Goal: Contribute content: Contribute content

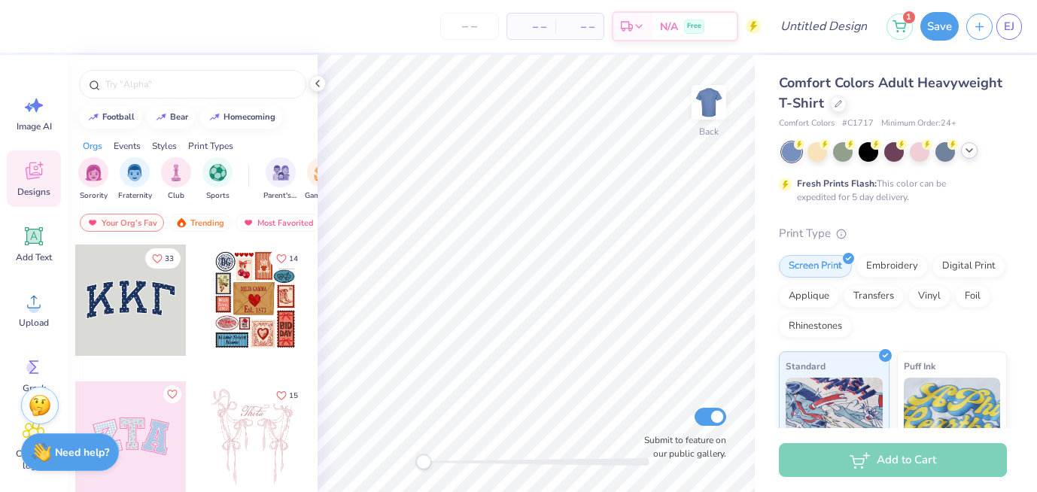
click at [966, 152] on icon at bounding box center [969, 151] width 12 height 12
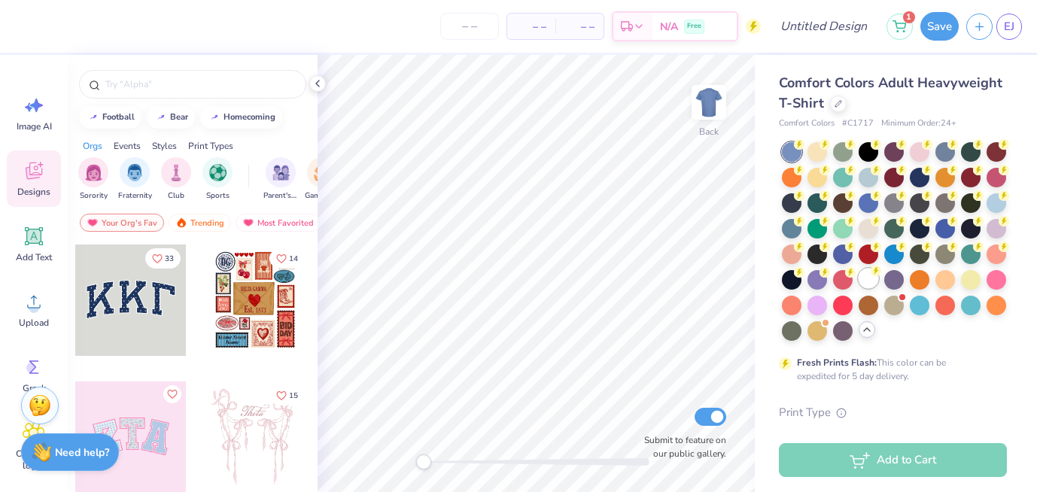
click at [868, 282] on div at bounding box center [869, 279] width 20 height 20
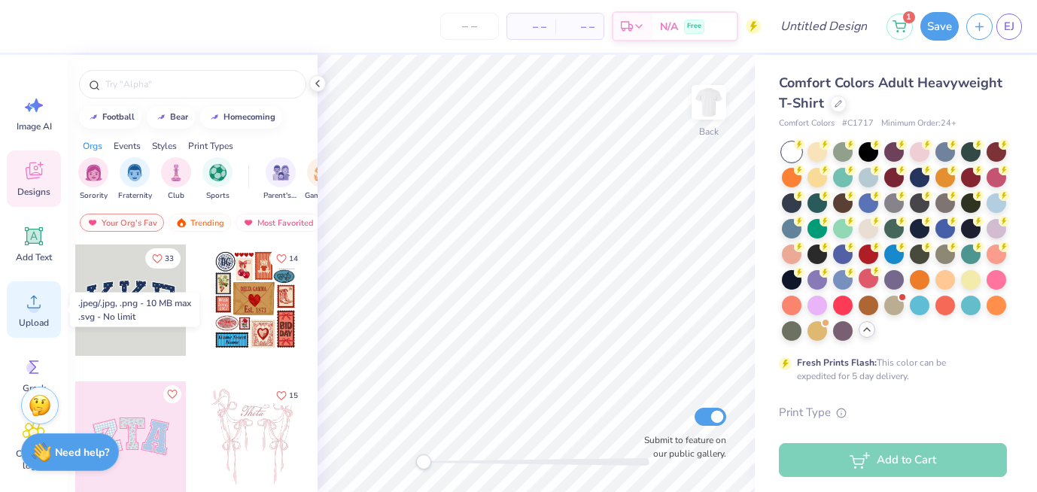
click at [34, 309] on circle at bounding box center [34, 308] width 11 height 11
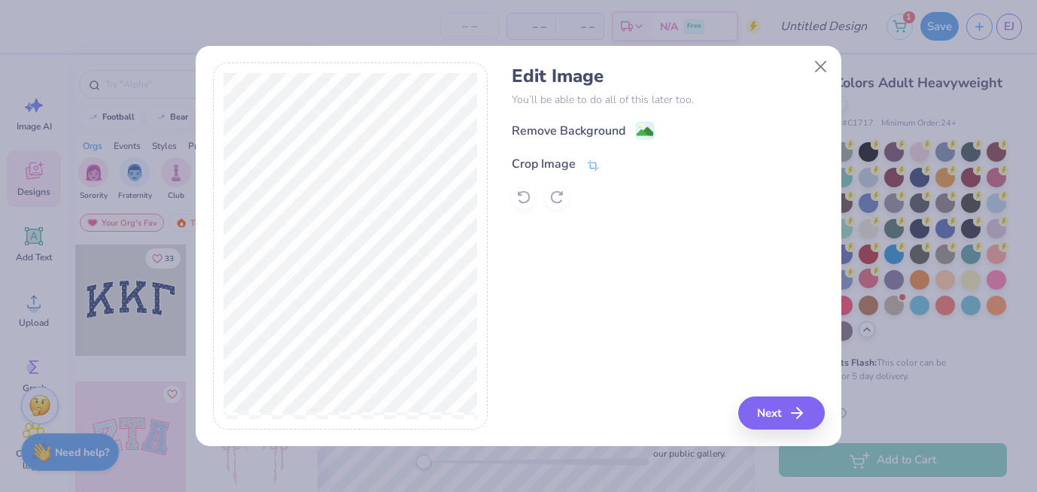
click at [551, 160] on div "Crop Image" at bounding box center [544, 164] width 64 height 18
click at [530, 148] on div "Edit Image You’ll be able to do all of this later too. Remove Background Crop I…" at bounding box center [519, 245] width 612 height 367
click at [584, 136] on div "Remove Background Crop Image" at bounding box center [668, 165] width 312 height 88
click at [577, 131] on div "Remove Background Crop Image" at bounding box center [668, 165] width 312 height 88
click at [647, 129] on div "Remove Background Crop Image" at bounding box center [668, 165] width 312 height 88
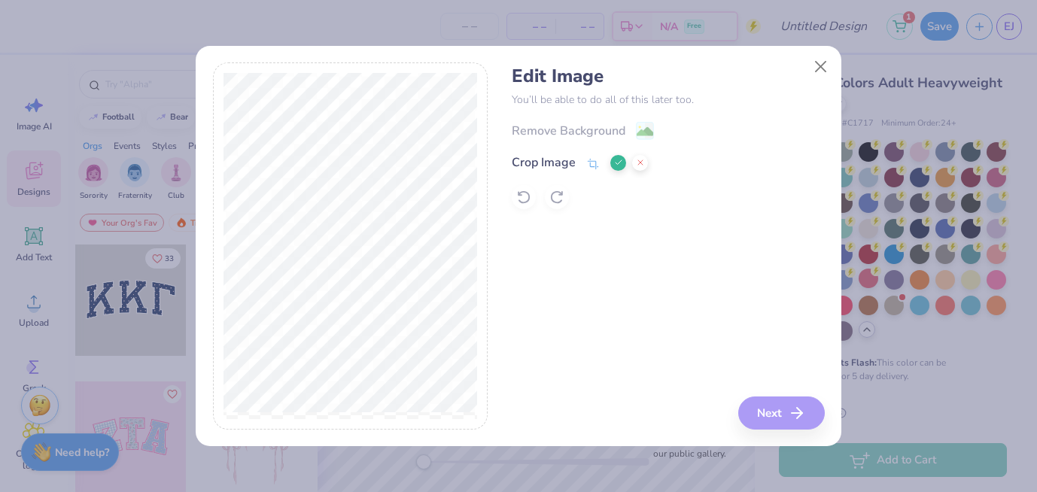
click at [617, 166] on icon at bounding box center [618, 162] width 9 height 9
click at [605, 132] on div "Remove Background" at bounding box center [569, 132] width 114 height 18
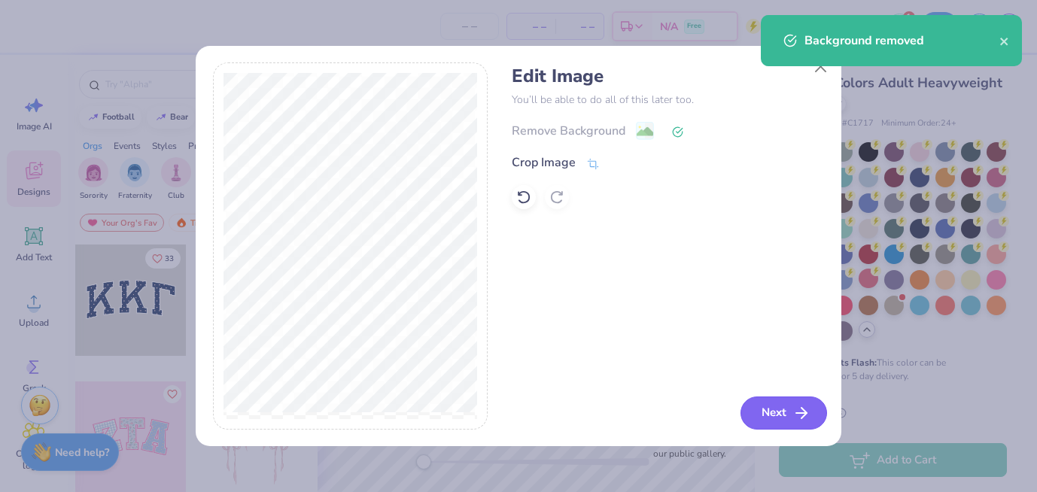
click at [783, 422] on button "Next" at bounding box center [784, 413] width 87 height 33
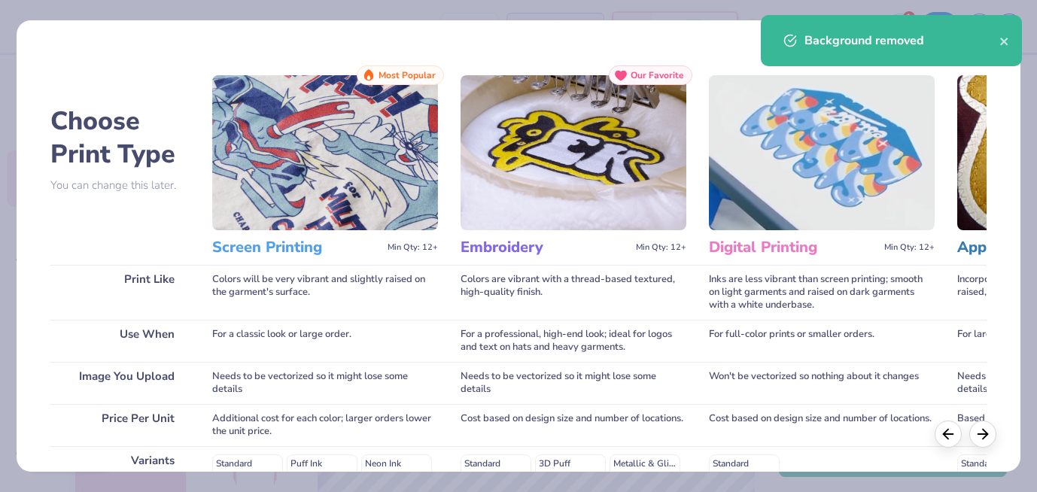
click at [311, 208] on img at bounding box center [325, 152] width 226 height 155
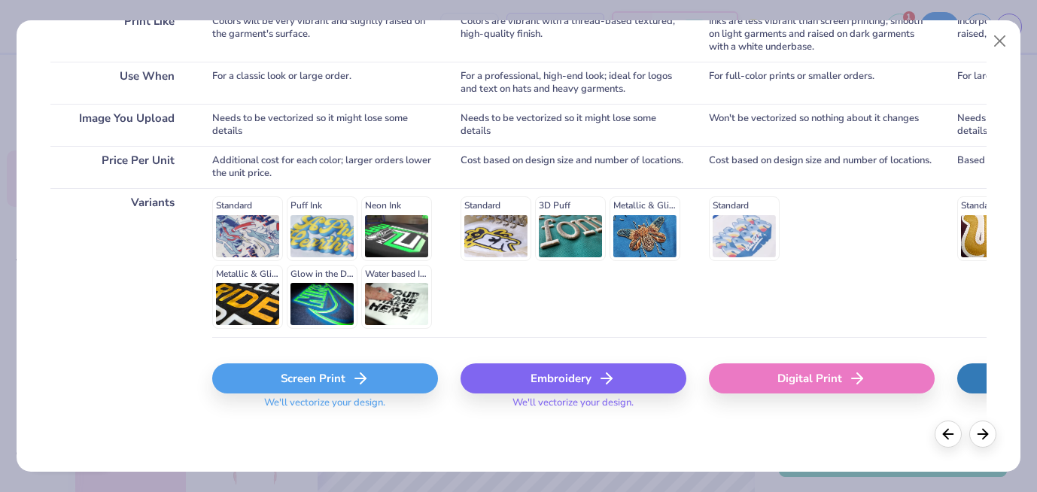
click at [324, 375] on div "Screen Print" at bounding box center [325, 379] width 226 height 30
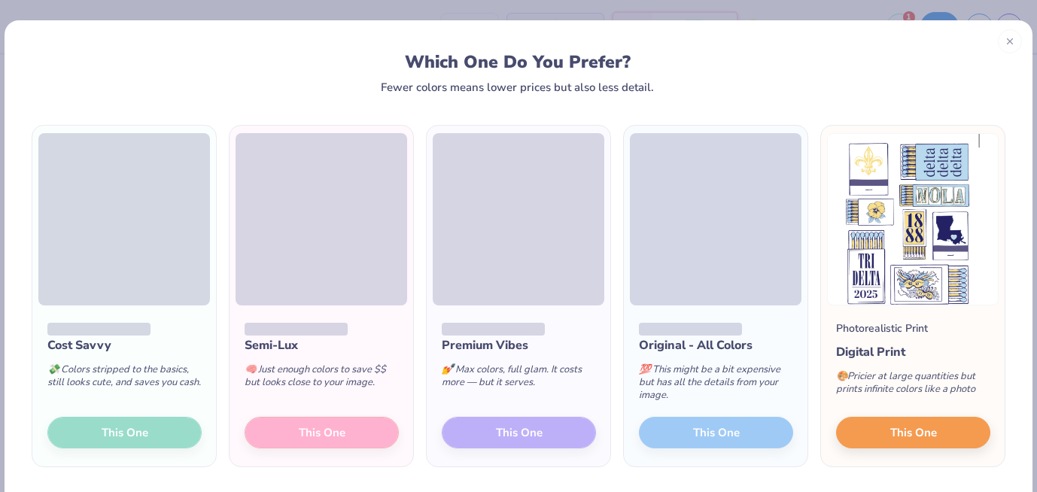
click at [321, 434] on div "Semi-Lux 🧠 Just enough colors to save $$ but looks close to your image. This One" at bounding box center [322, 386] width 184 height 161
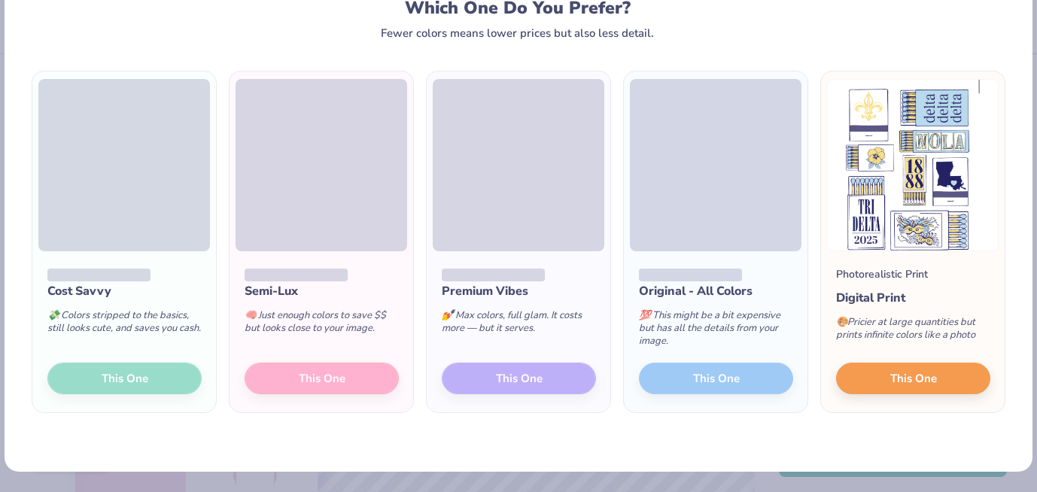
scroll to position [0, 0]
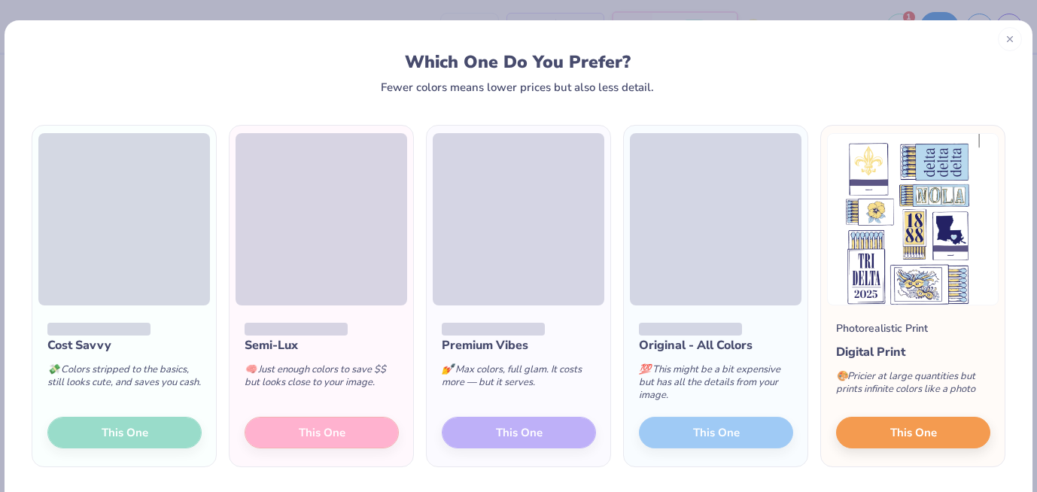
click at [1009, 41] on icon at bounding box center [1010, 39] width 11 height 11
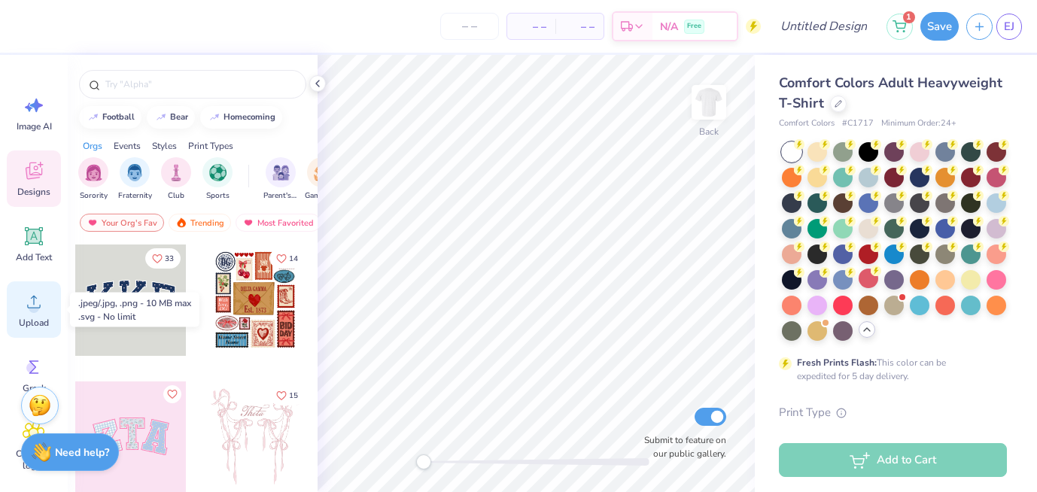
click at [23, 300] on icon at bounding box center [34, 302] width 23 height 23
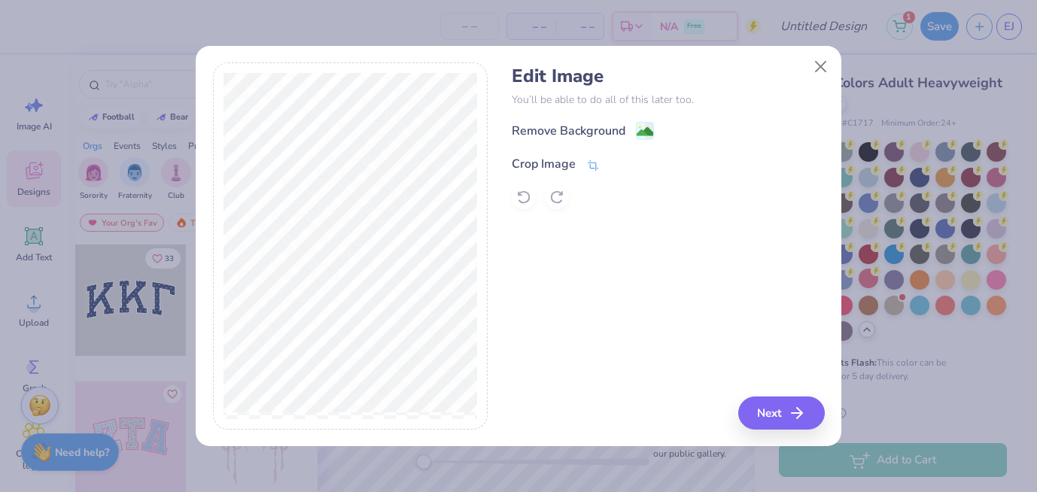
click at [527, 163] on div "Crop Image" at bounding box center [544, 164] width 64 height 18
click at [608, 163] on div "Crop Image" at bounding box center [580, 163] width 136 height 18
click at [613, 163] on button at bounding box center [618, 163] width 16 height 16
click at [637, 137] on image at bounding box center [645, 133] width 17 height 17
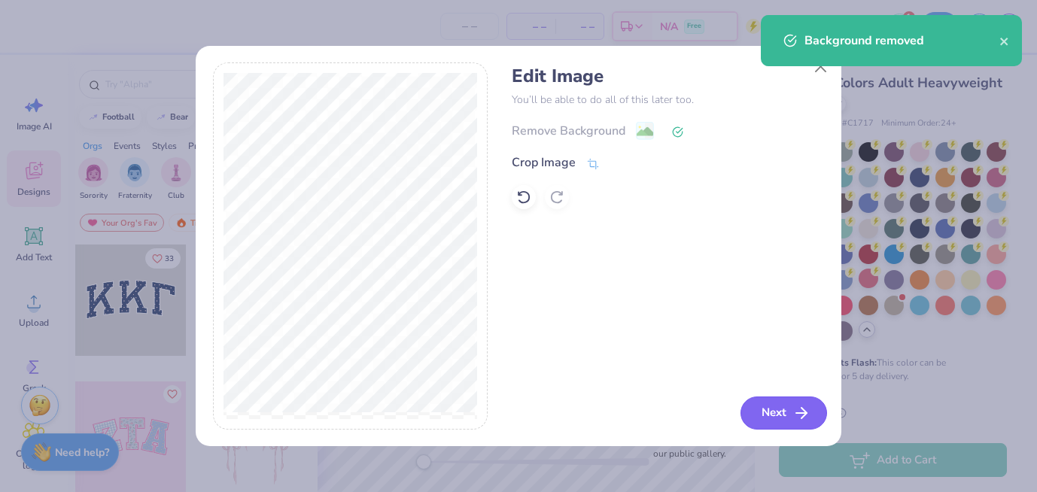
click at [786, 415] on button "Next" at bounding box center [784, 413] width 87 height 33
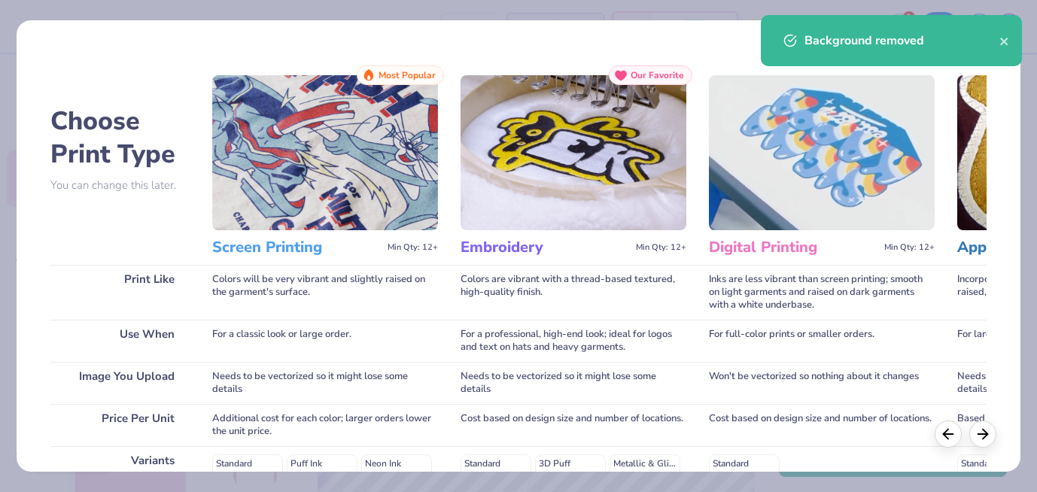
scroll to position [258, 0]
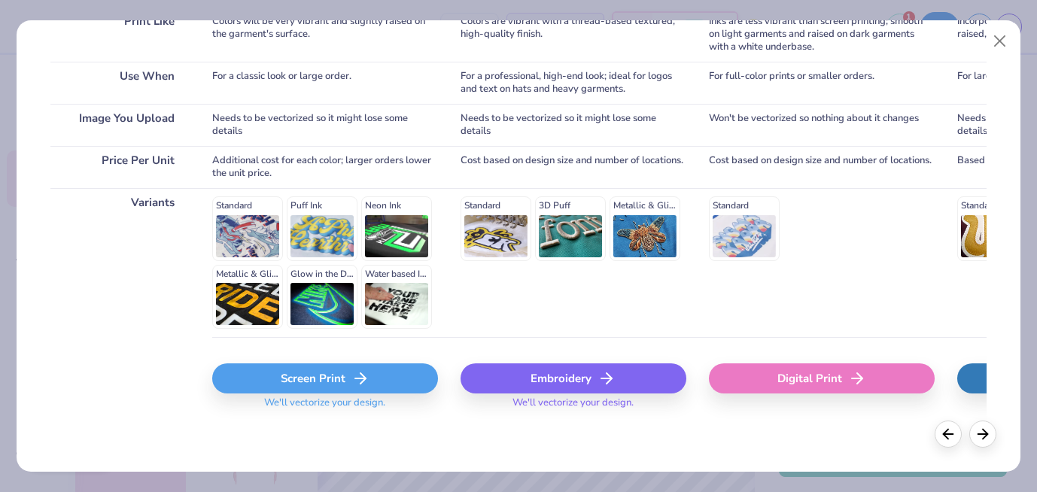
click at [339, 379] on div "Screen Print" at bounding box center [325, 379] width 226 height 30
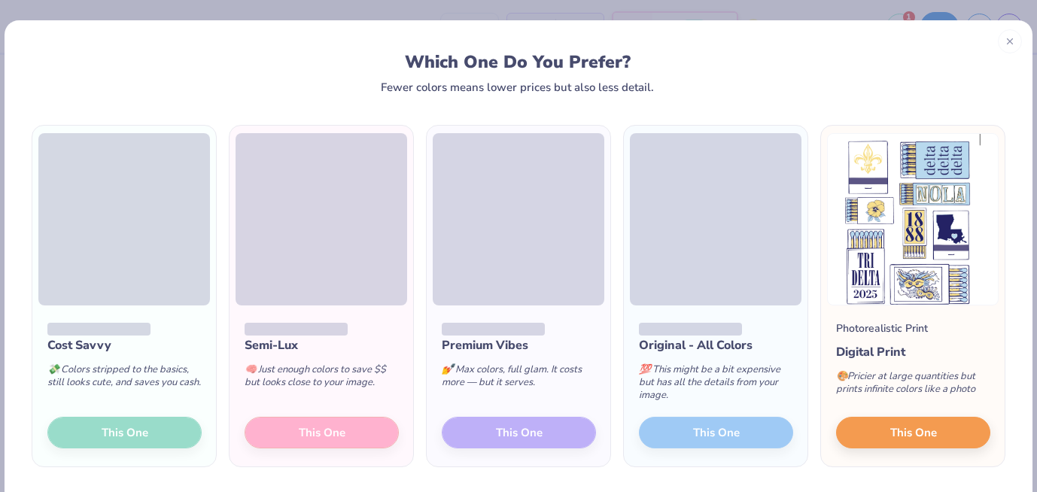
click at [341, 435] on div "Semi-Lux 🧠 Just enough colors to save $$ but looks close to your image. This One" at bounding box center [322, 386] width 184 height 161
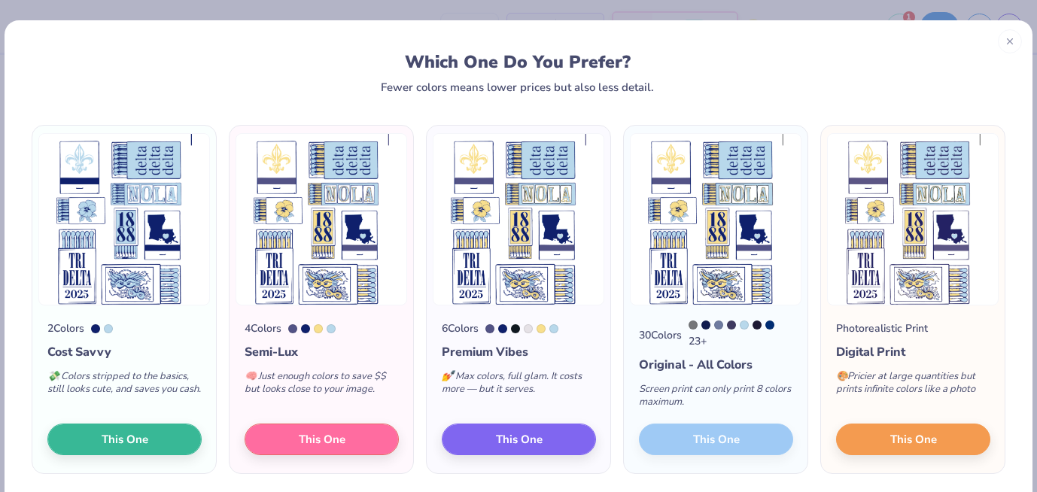
scroll to position [54, 0]
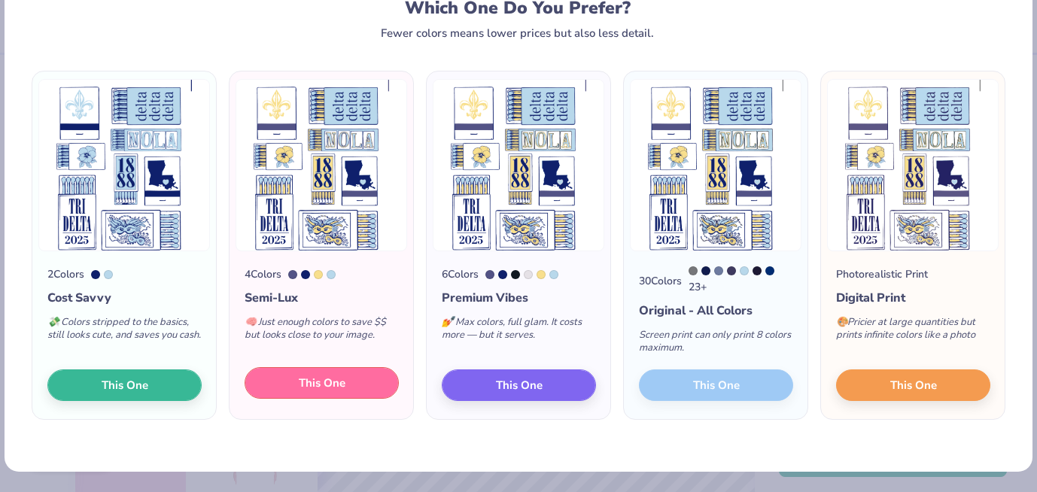
click at [333, 395] on button "This One" at bounding box center [322, 383] width 154 height 32
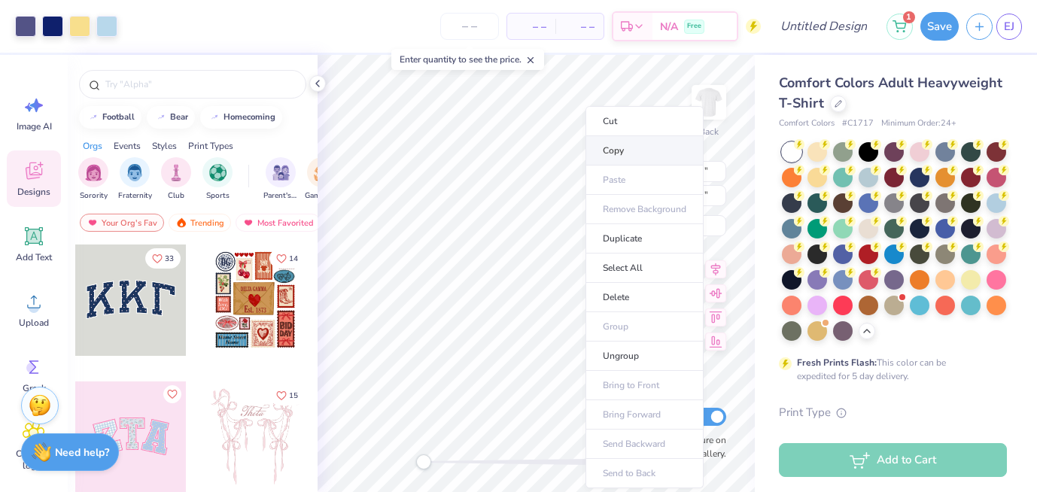
click at [633, 156] on li "Copy" at bounding box center [645, 150] width 118 height 29
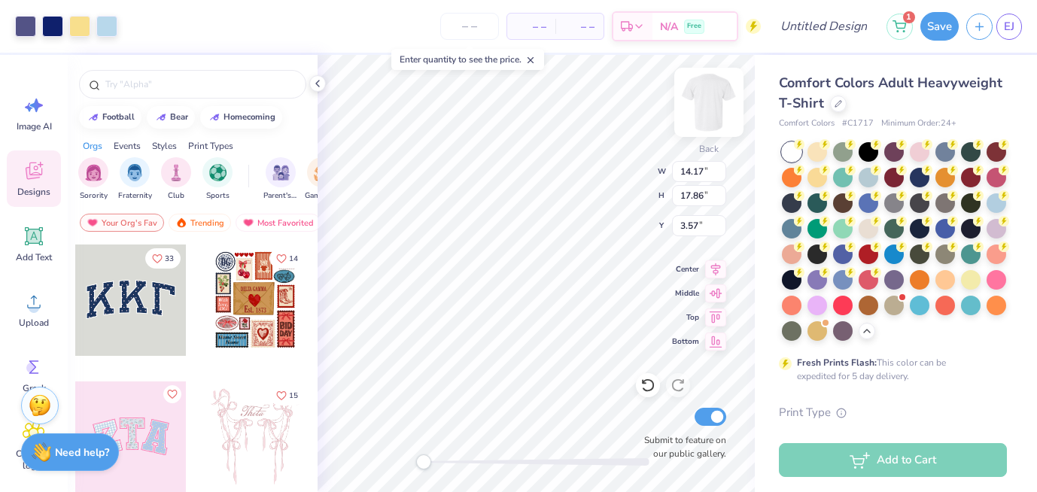
click at [707, 104] on img at bounding box center [709, 102] width 60 height 60
click at [713, 104] on img at bounding box center [709, 102] width 60 height 60
click at [713, 111] on img at bounding box center [709, 102] width 60 height 60
type input "14.41"
type input "18.16"
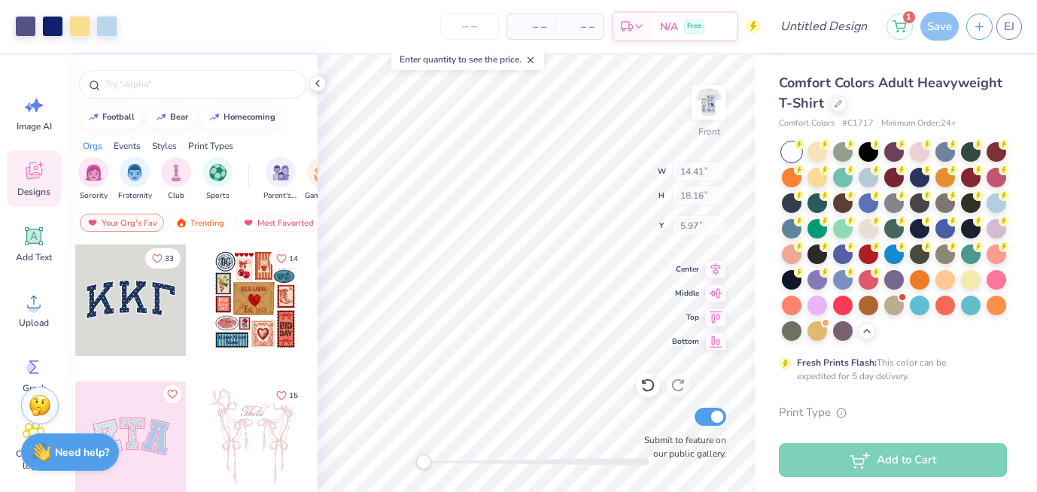
type input "5.97"
type input "12.59"
type input "15.87"
type input "3.92"
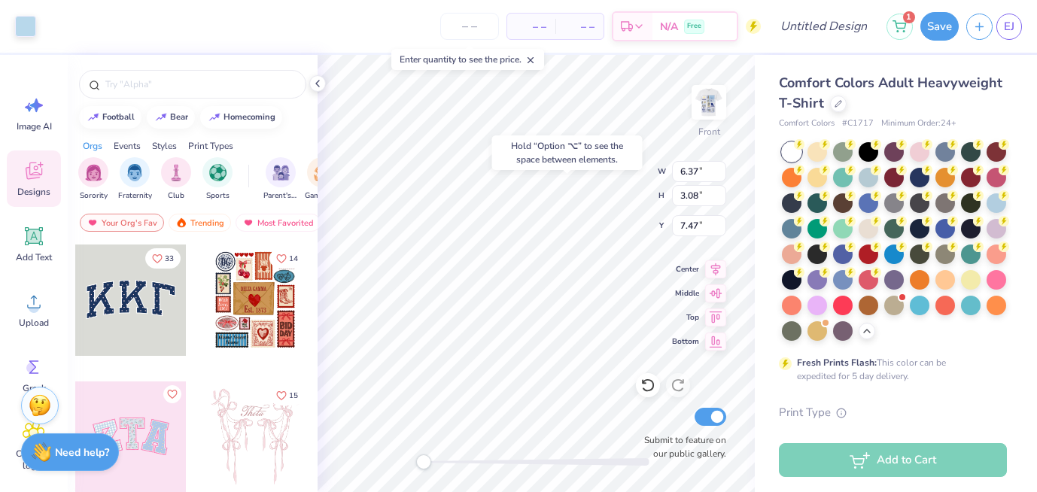
click at [640, 146] on div "Hold “Option ⌥” to see the space between elements." at bounding box center [567, 152] width 151 height 35
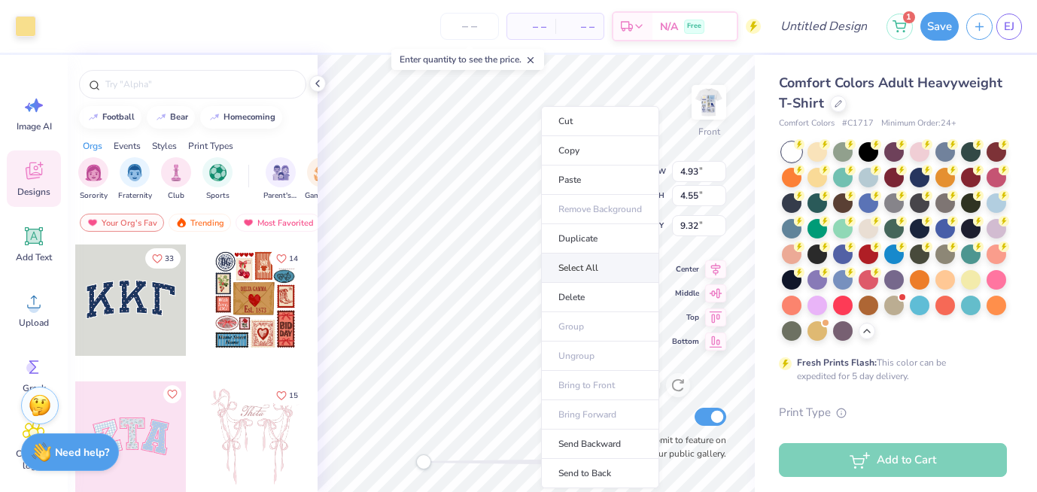
click at [572, 266] on li "Select All" at bounding box center [600, 268] width 118 height 29
type input "11.60"
type input "15.21"
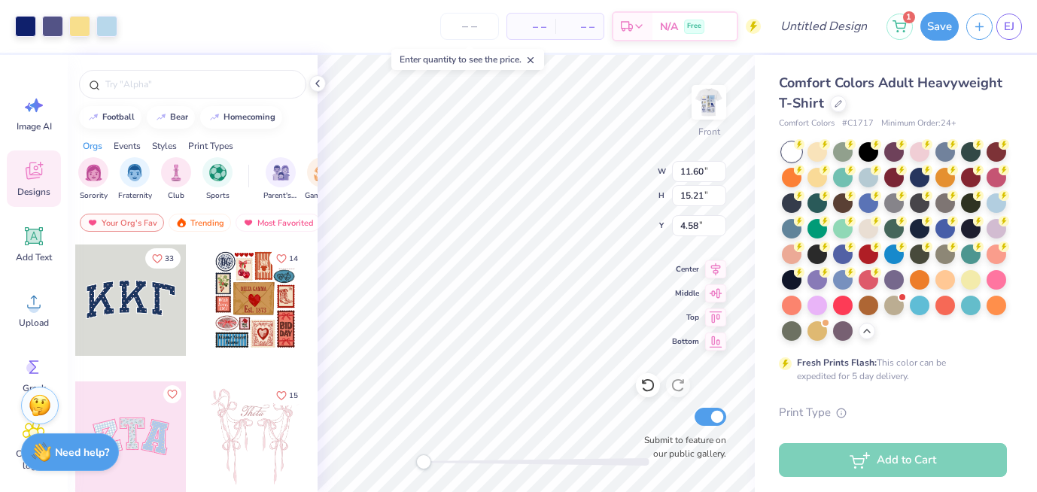
type input "5.45"
type input "13.50"
type input "17.71"
type input "3.86"
type input "12.51"
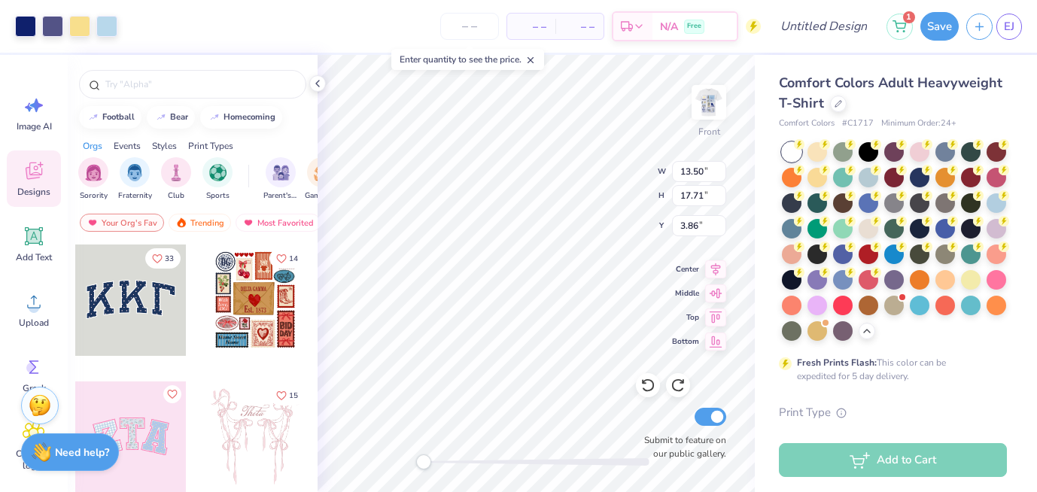
type input "16.41"
type input "4.85"
click at [722, 96] on img at bounding box center [709, 102] width 60 height 60
click at [710, 103] on img at bounding box center [709, 102] width 30 height 30
click at [719, 132] on div "Front" at bounding box center [709, 111] width 35 height 53
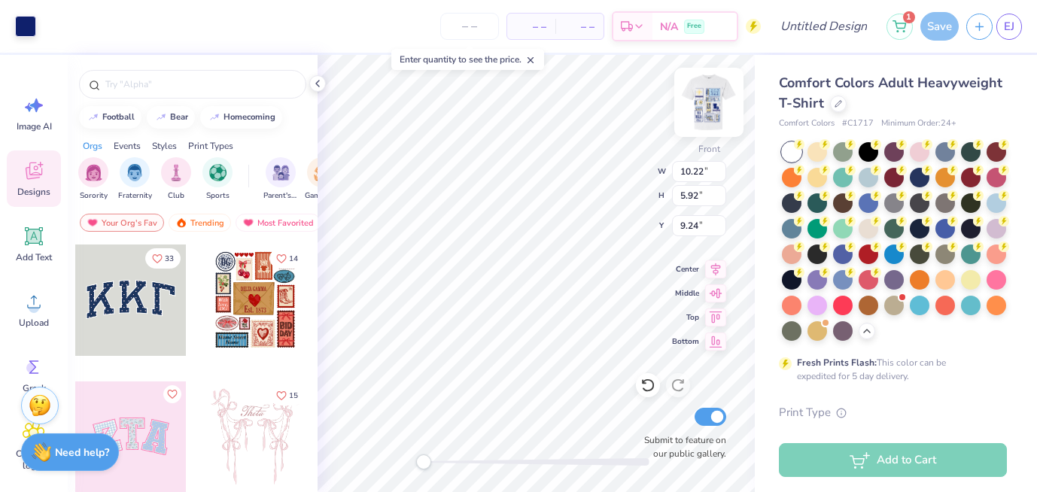
click at [702, 107] on img at bounding box center [709, 102] width 60 height 60
type input "10.05"
type input "5.82"
type input "6.79"
click at [698, 100] on img at bounding box center [709, 102] width 60 height 60
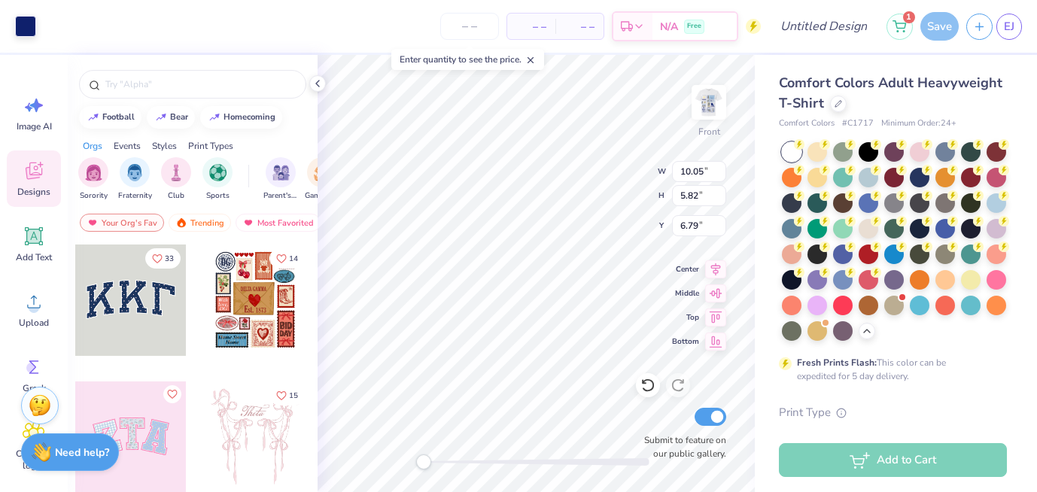
type input "10.22"
type input "5.92"
type input "9.24"
click at [698, 99] on img at bounding box center [709, 102] width 30 height 30
type input "10.05"
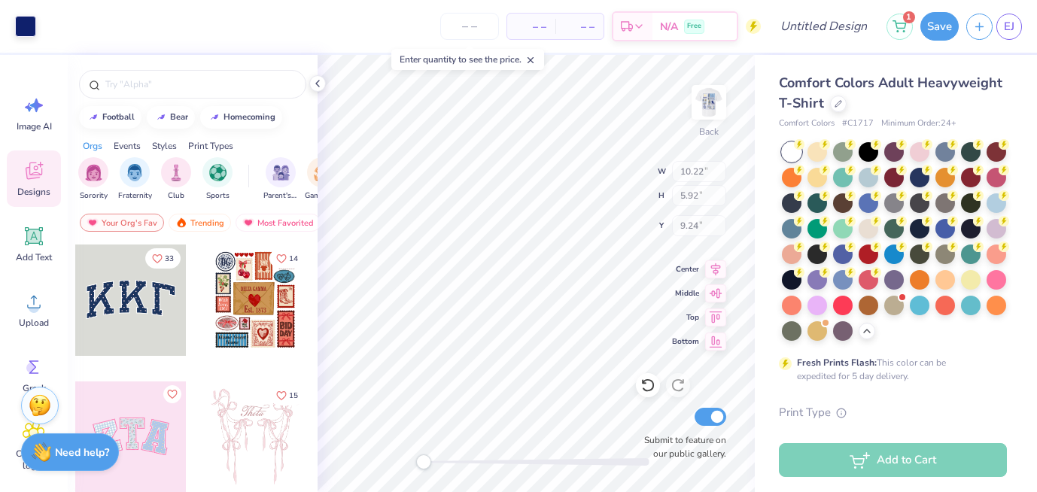
type input "5.82"
type input "6.79"
type input "14.17"
type input "17.86"
type input "3.57"
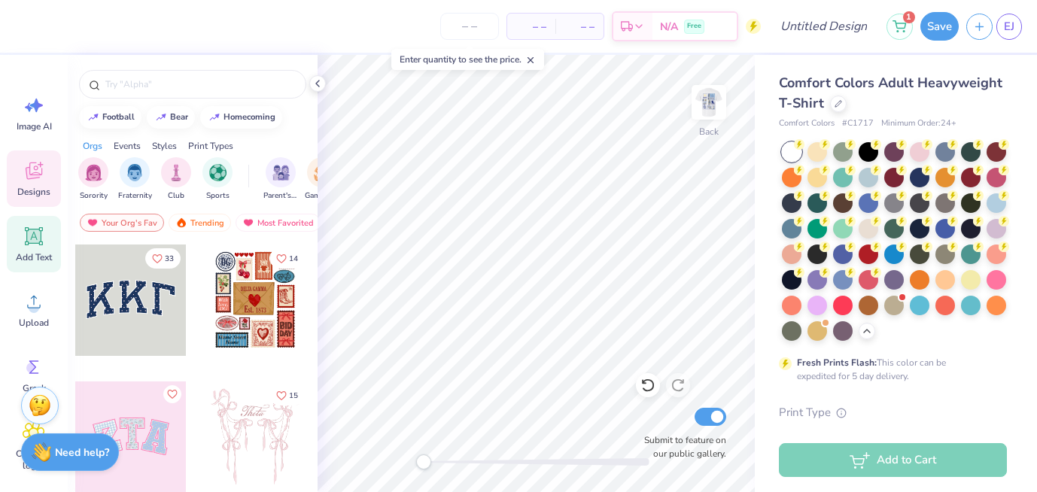
click at [34, 257] on span "Add Text" at bounding box center [34, 257] width 36 height 12
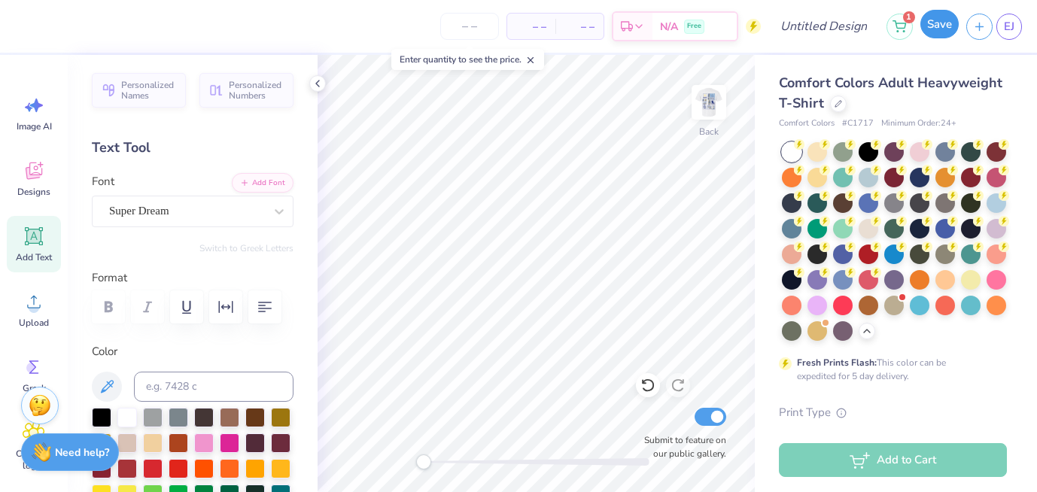
click at [936, 26] on button "Save" at bounding box center [939, 24] width 38 height 29
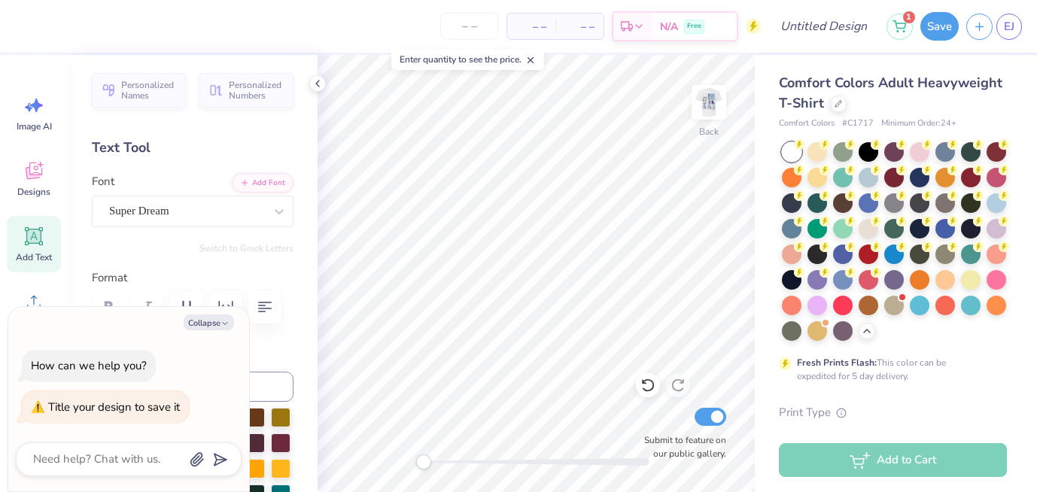
type textarea "x"
click at [157, 409] on div "Title your design to save it" at bounding box center [114, 407] width 132 height 15
click at [544, 28] on span "– –" at bounding box center [531, 27] width 30 height 16
click at [805, 33] on input "Design Title" at bounding box center [842, 26] width 74 height 30
type input "R"
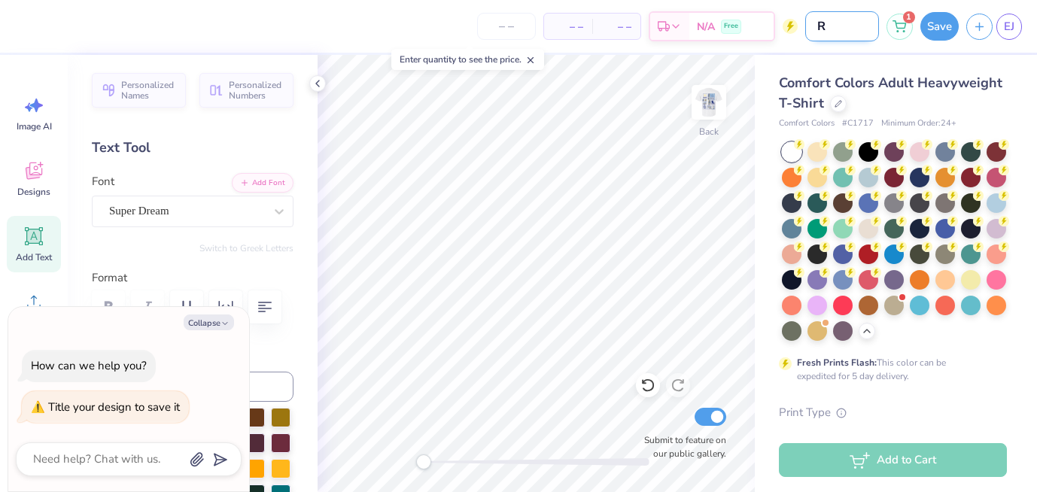
type textarea "x"
type input "RI"
type textarea "x"
type input "RIN"
type textarea "x"
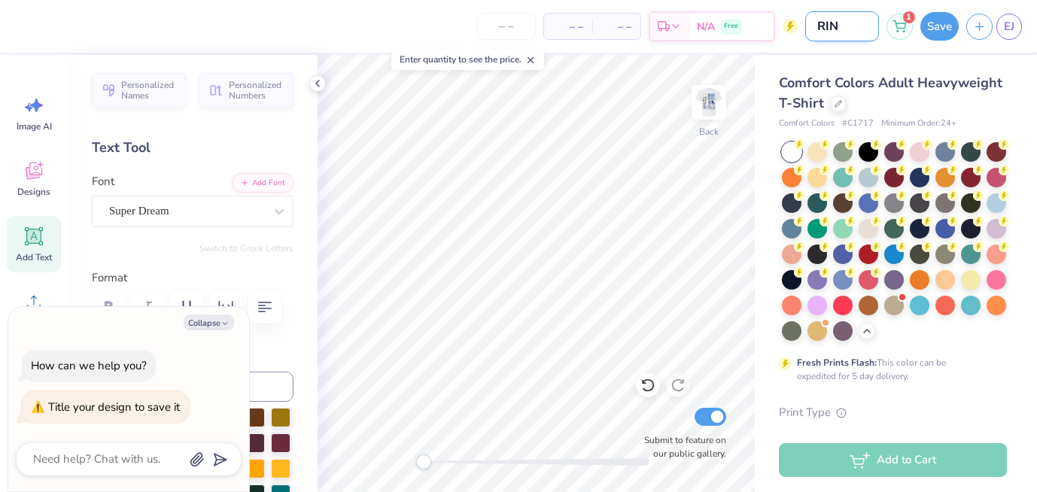
type input "RING"
type textarea "x"
type input "RING"
type textarea "x"
type input "RING C"
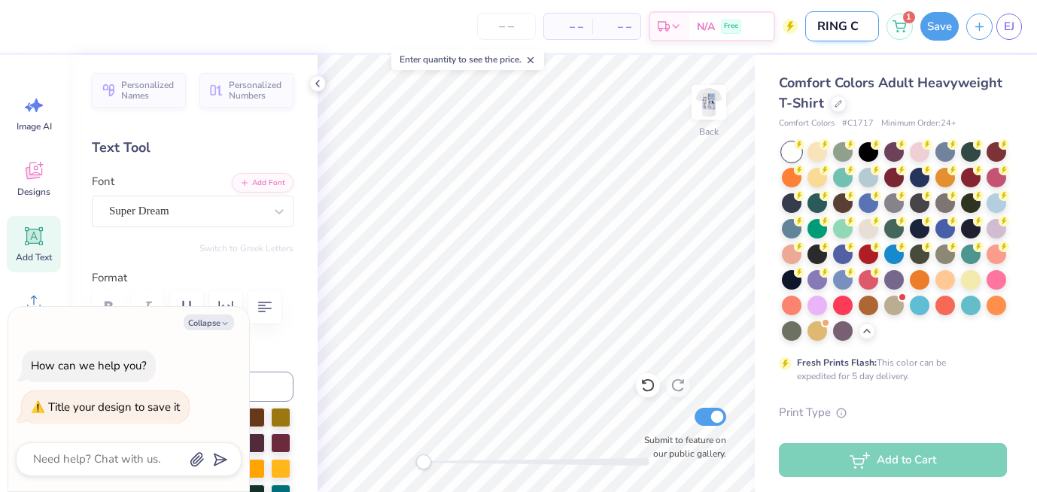
type textarea "x"
type input "RING CH"
type textarea "x"
type input "RING CHI"
type textarea "x"
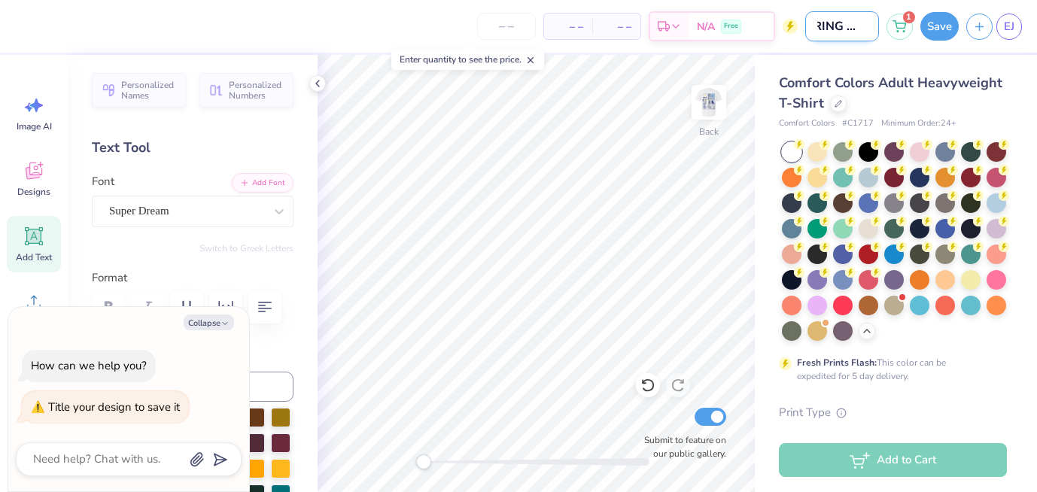
type input "RING CHIN"
type textarea "x"
type input "RING CHING"
type textarea "x"
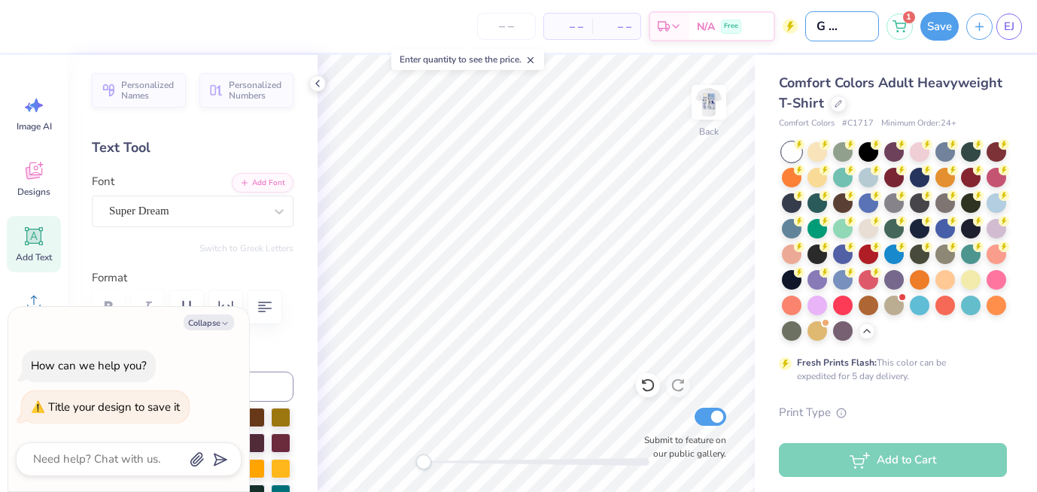
type input "RING CHING"
click at [963, 75] on span "Comfort Colors Adult Heavyweight T-Shirt" at bounding box center [891, 93] width 224 height 38
click at [938, 21] on button "Save" at bounding box center [939, 24] width 38 height 29
click at [939, 23] on div "Save" at bounding box center [939, 26] width 38 height 29
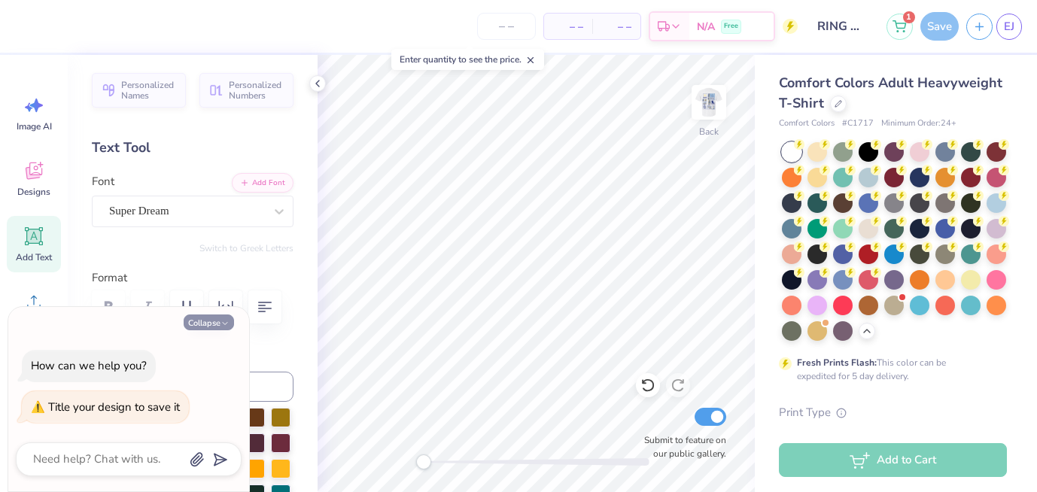
click at [208, 323] on button "Collapse" at bounding box center [209, 323] width 50 height 16
type textarea "x"
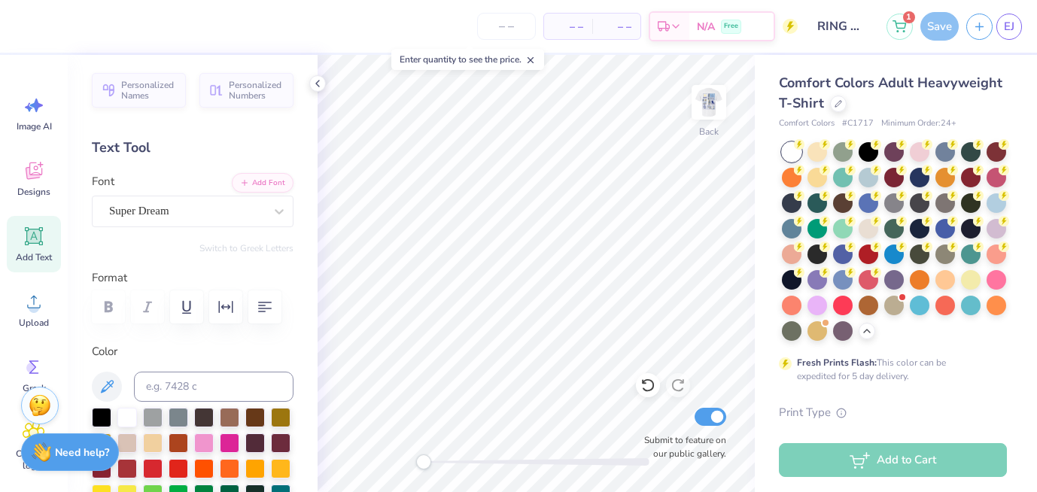
click at [939, 32] on div "Save" at bounding box center [939, 26] width 38 height 29
click at [506, 32] on input "number" at bounding box center [506, 26] width 59 height 27
type input "2"
type input "4"
type input "5"
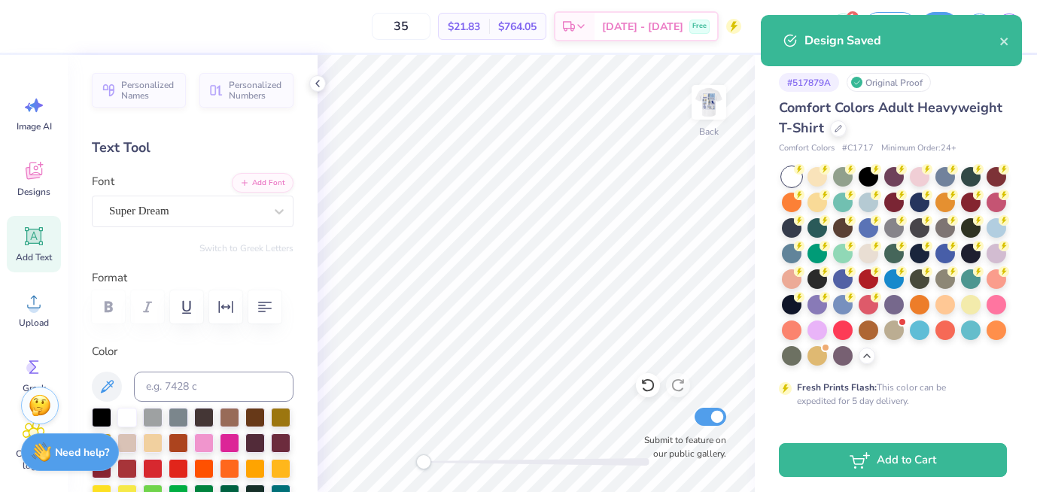
type input "35"
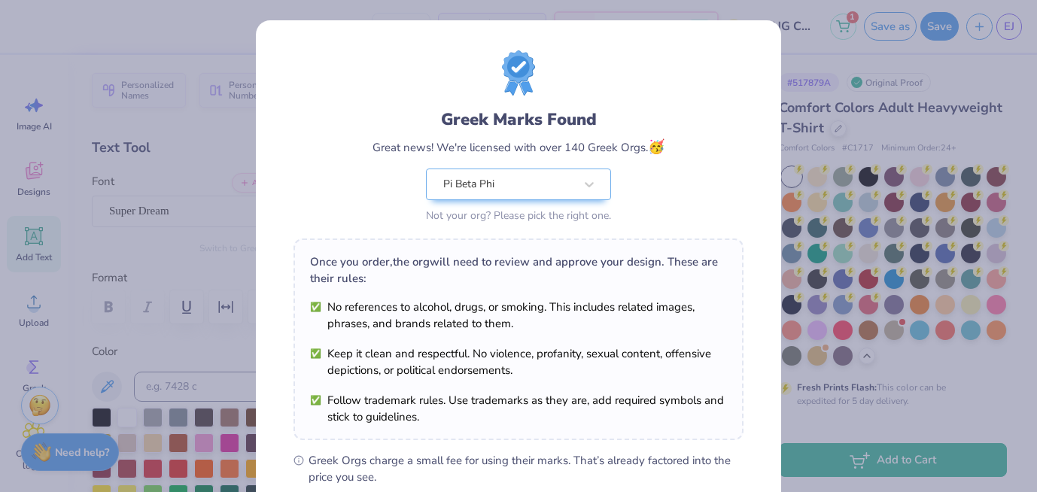
scroll to position [212, 0]
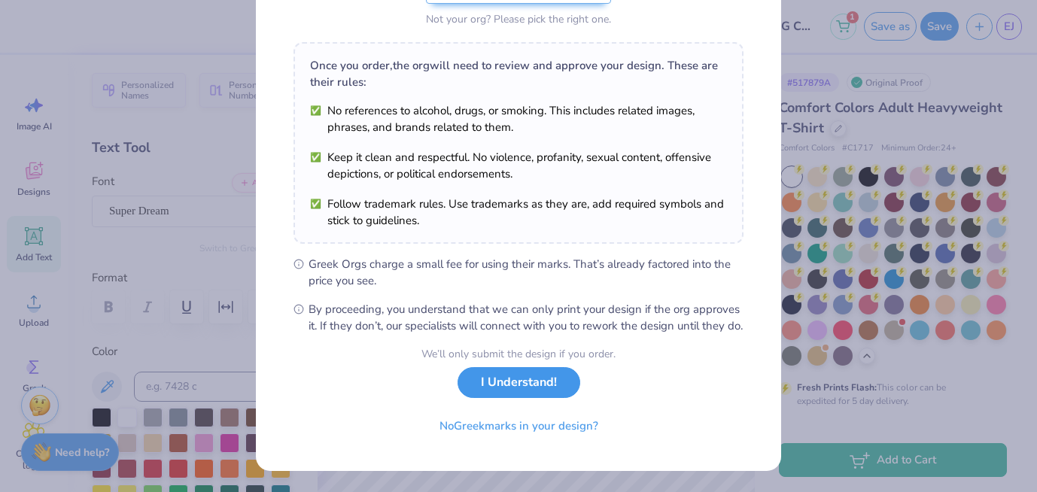
click at [511, 390] on button "I Understand!" at bounding box center [519, 382] width 123 height 31
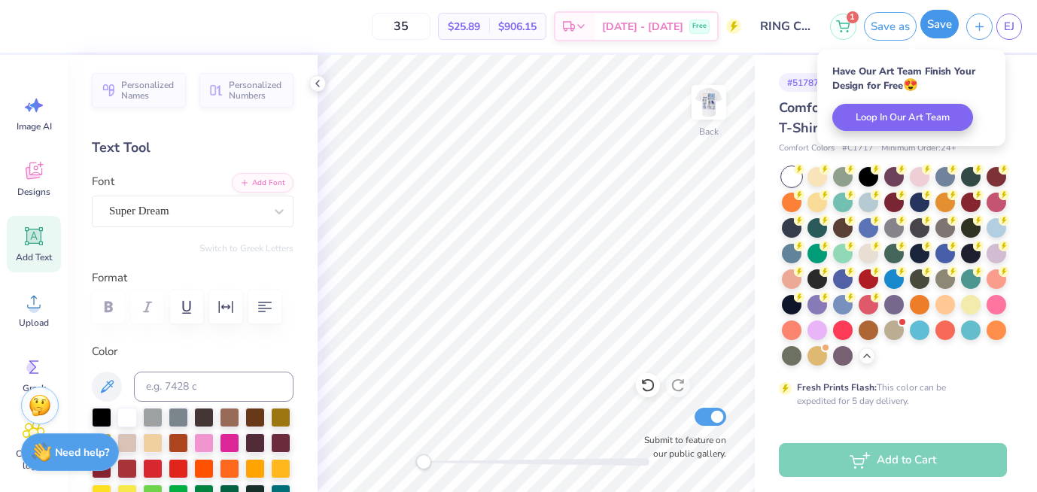
click at [945, 23] on button "Save" at bounding box center [939, 24] width 38 height 29
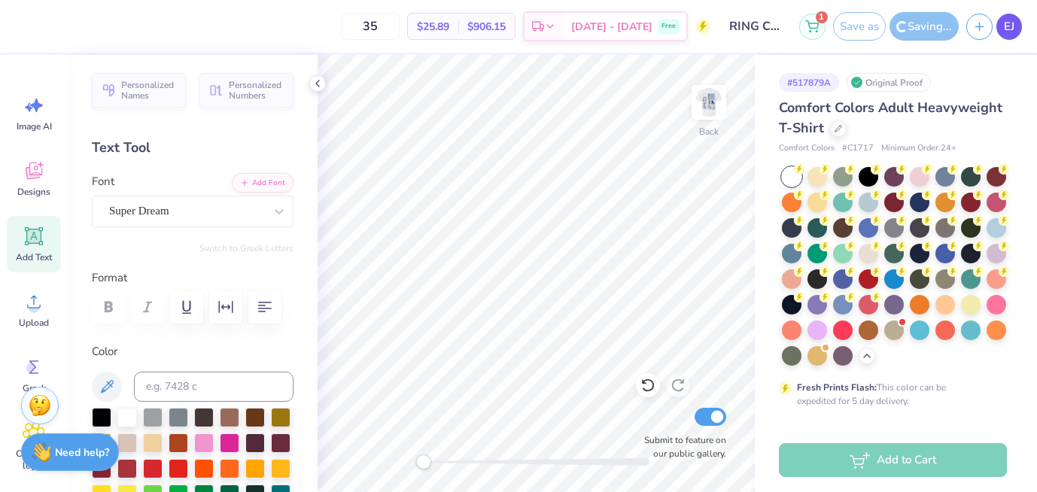
click at [1013, 32] on span "EJ" at bounding box center [1009, 26] width 11 height 17
